Goal: Find specific page/section: Find specific page/section

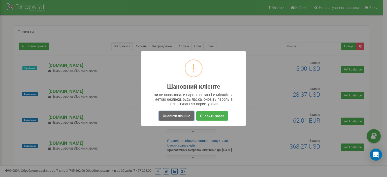
click at [177, 118] on button "Оновити пізніше" at bounding box center [176, 115] width 35 height 9
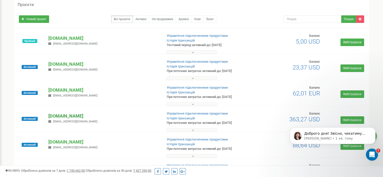
click at [58, 115] on p "[DOMAIN_NAME]" at bounding box center [103, 116] width 110 height 7
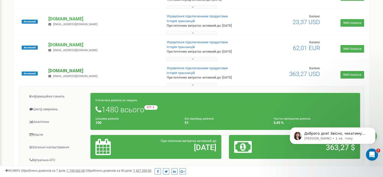
scroll to position [72, 0]
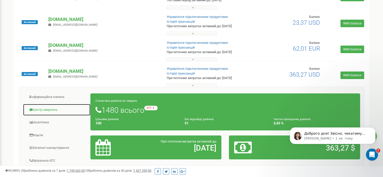
click at [55, 113] on link "Центр звернень" at bounding box center [57, 110] width 68 height 12
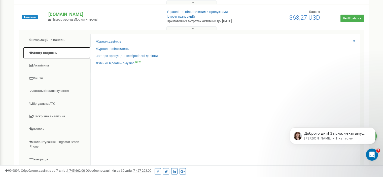
scroll to position [129, 0]
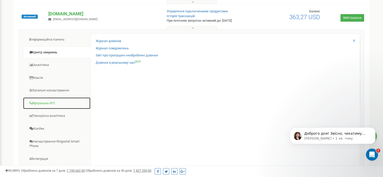
click at [47, 104] on link "Віртуальна АТС" at bounding box center [57, 103] width 68 height 12
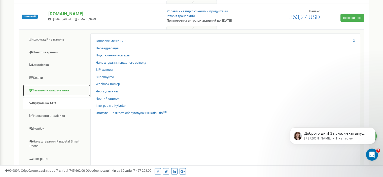
click at [50, 91] on link "Загальні налаштування" at bounding box center [57, 90] width 68 height 12
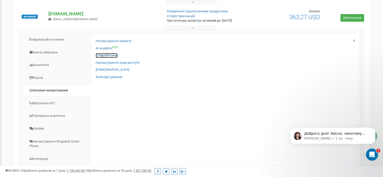
click at [110, 56] on link "Співробітники" at bounding box center [107, 55] width 22 height 5
